Goal: Transaction & Acquisition: Download file/media

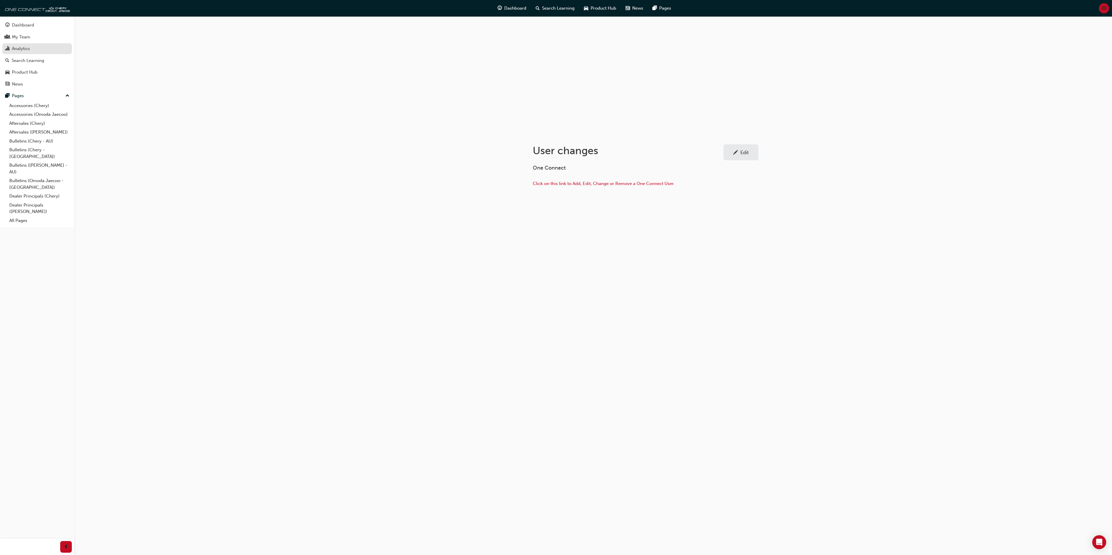
click at [19, 49] on div "Analytics" at bounding box center [21, 48] width 18 height 7
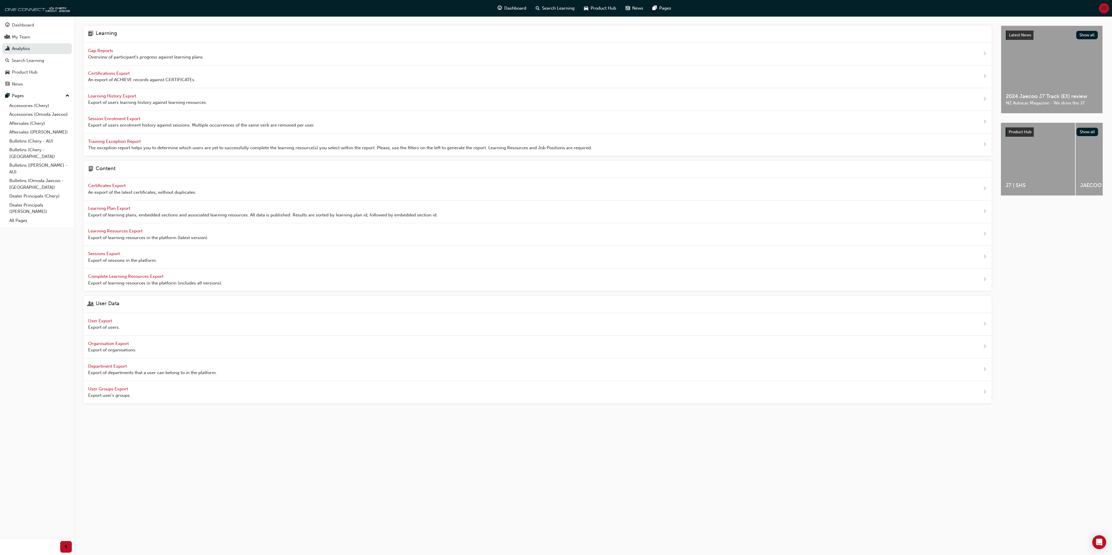
click at [93, 323] on span "User Export" at bounding box center [100, 320] width 25 height 5
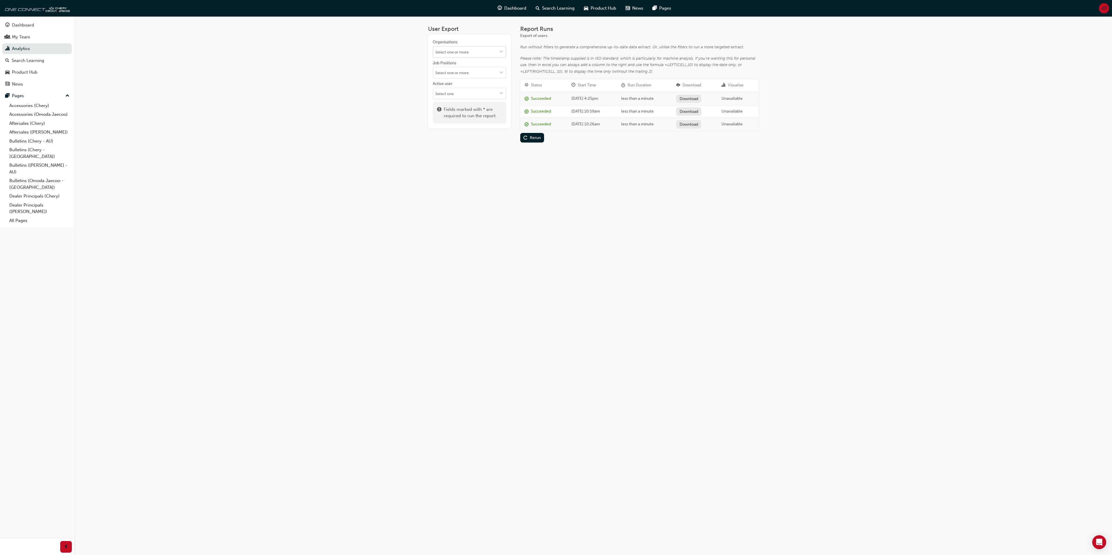
click at [502, 50] on span "down-icon" at bounding box center [501, 52] width 4 height 5
click at [444, 125] on li "[PERSON_NAME]" at bounding box center [470, 130] width 74 height 11
click at [530, 101] on div "Run" at bounding box center [533, 101] width 7 height 5
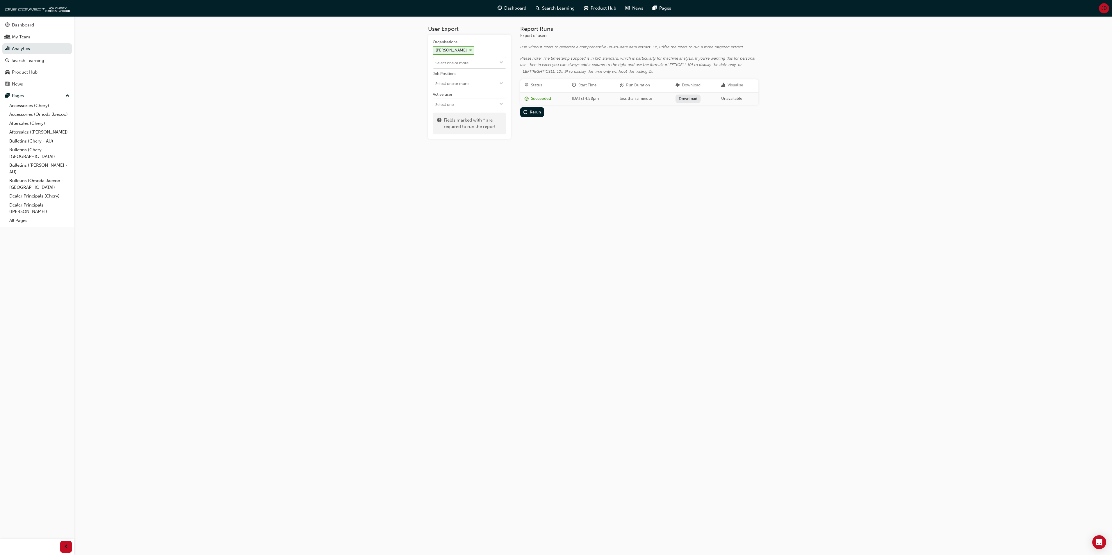
click at [701, 97] on link "Download" at bounding box center [688, 99] width 25 height 8
click at [1102, 6] on span "JD" at bounding box center [1104, 8] width 6 height 7
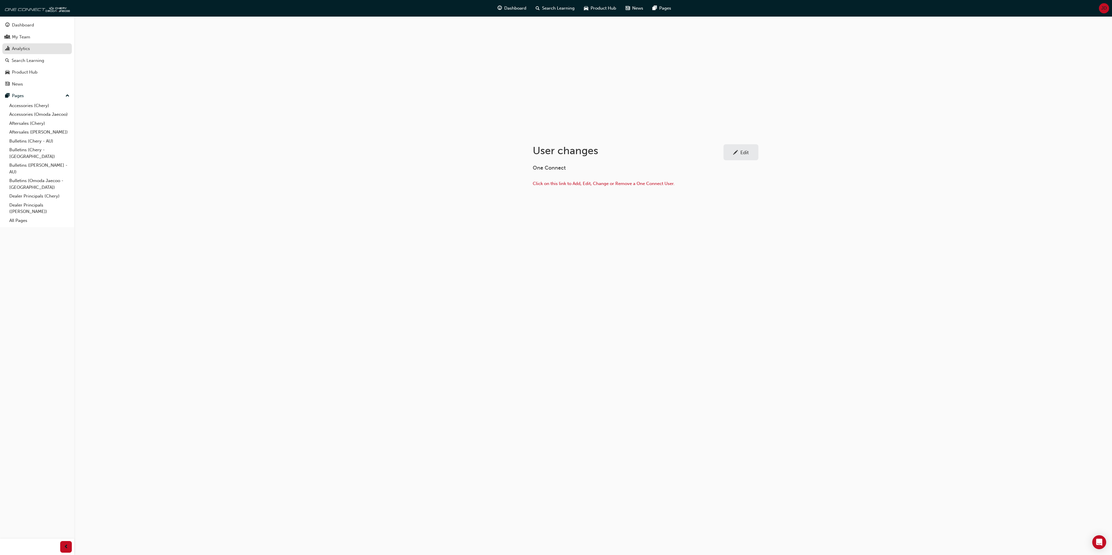
click at [22, 48] on div "Analytics" at bounding box center [21, 48] width 18 height 7
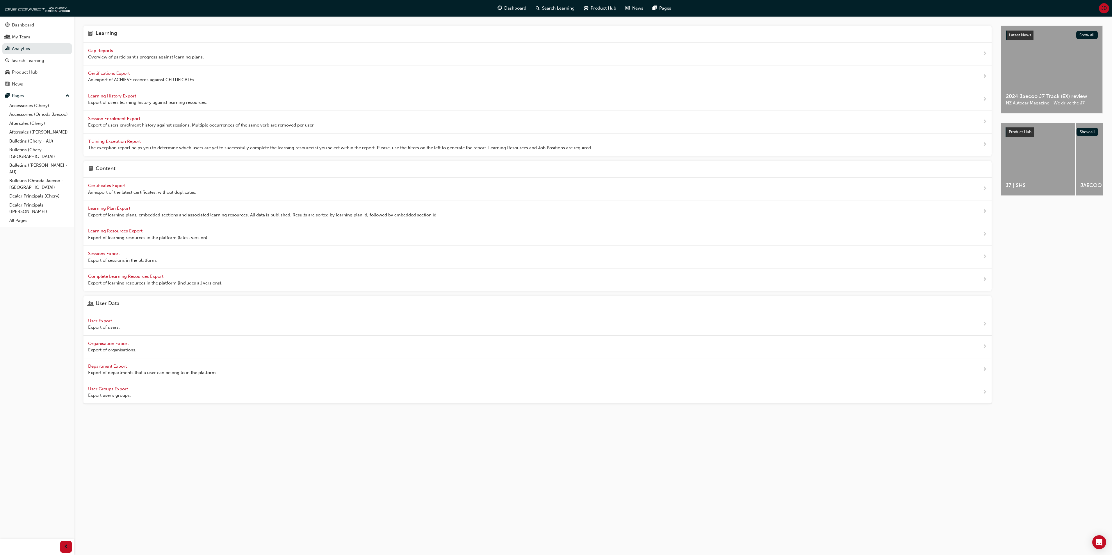
click at [123, 97] on span "Learning History Export" at bounding box center [112, 95] width 49 height 5
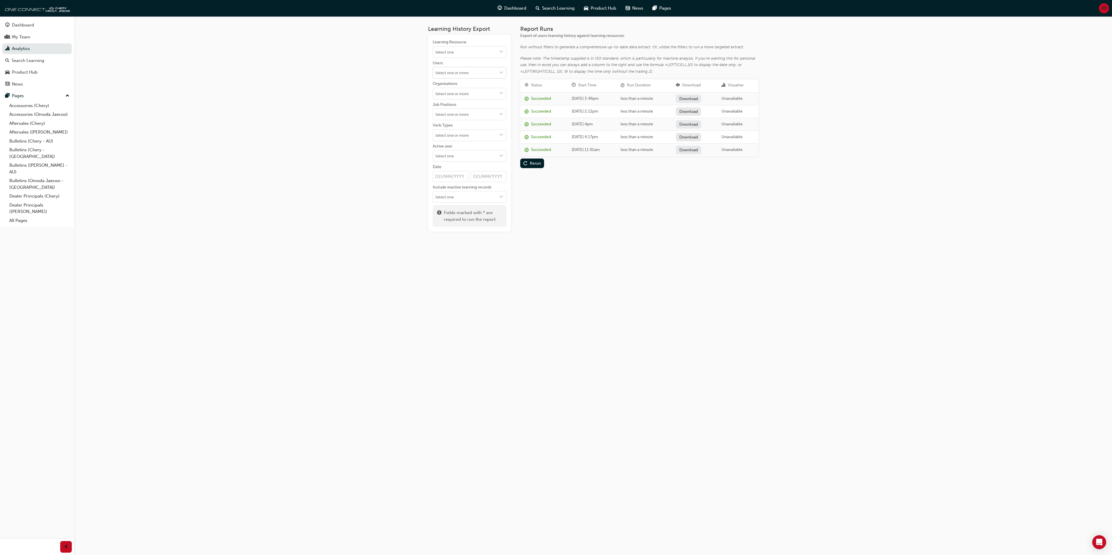
click at [438, 72] on input "Users" at bounding box center [469, 72] width 73 height 11
type input "Tua"
